Goal: Task Accomplishment & Management: Use online tool/utility

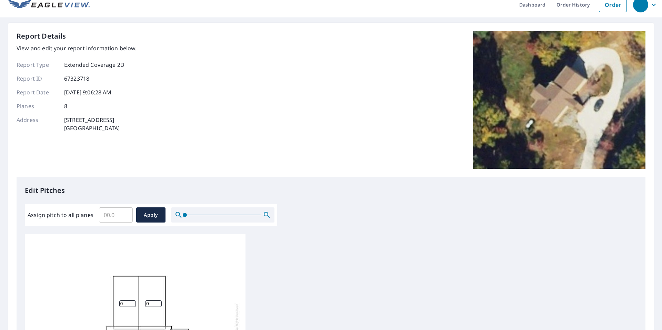
scroll to position [187, 0]
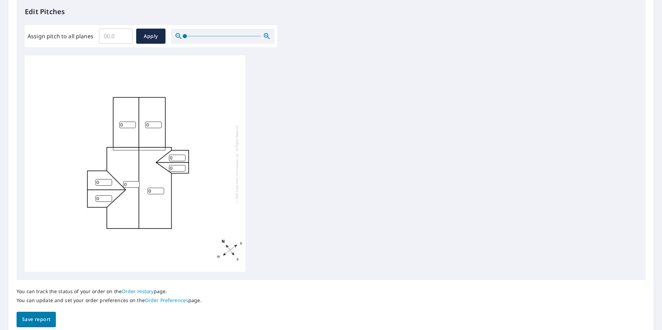
click at [113, 37] on input "Assign pitch to all planes" at bounding box center [116, 36] width 34 height 19
type input "6"
click at [156, 37] on span "Apply" at bounding box center [151, 36] width 18 height 9
type input "6"
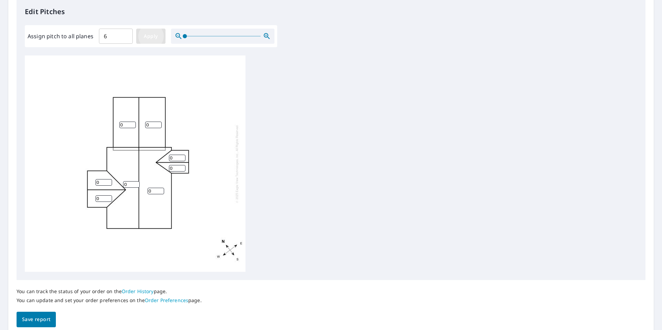
type input "6"
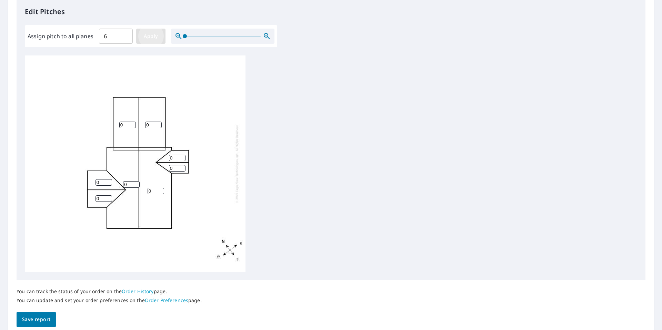
type input "6"
click at [43, 316] on span "Save report" at bounding box center [36, 320] width 28 height 9
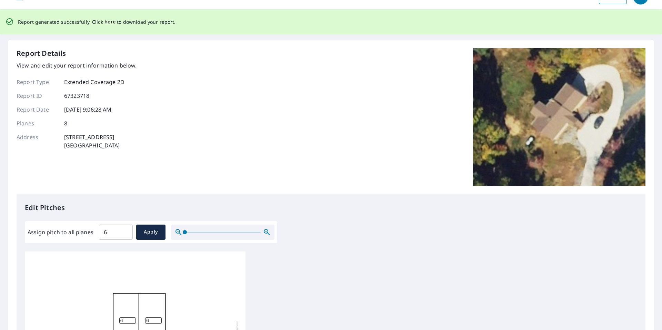
scroll to position [0, 0]
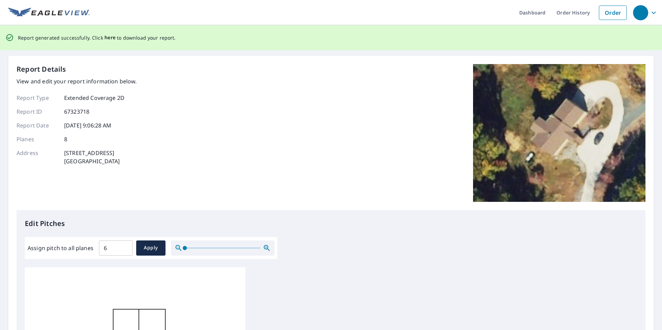
click at [106, 37] on span "here" at bounding box center [110, 37] width 11 height 9
